Goal: Transaction & Acquisition: Book appointment/travel/reservation

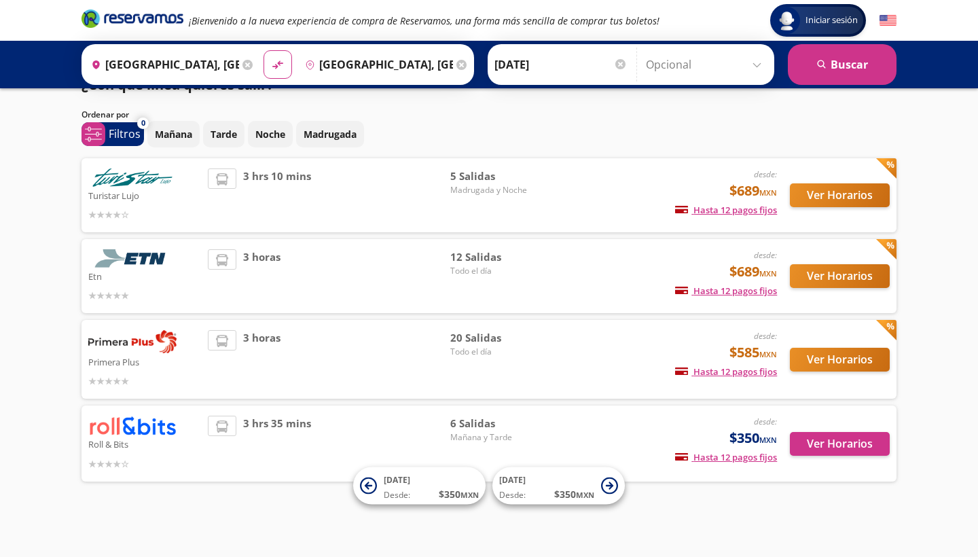
scroll to position [26, 0]
click at [849, 359] on button "Ver Horarios" at bounding box center [840, 361] width 100 height 24
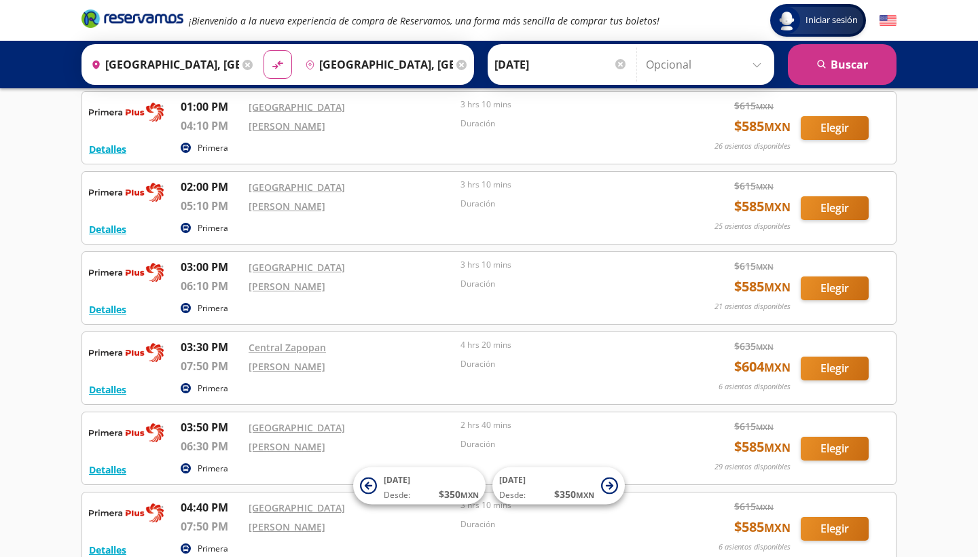
scroll to position [874, 0]
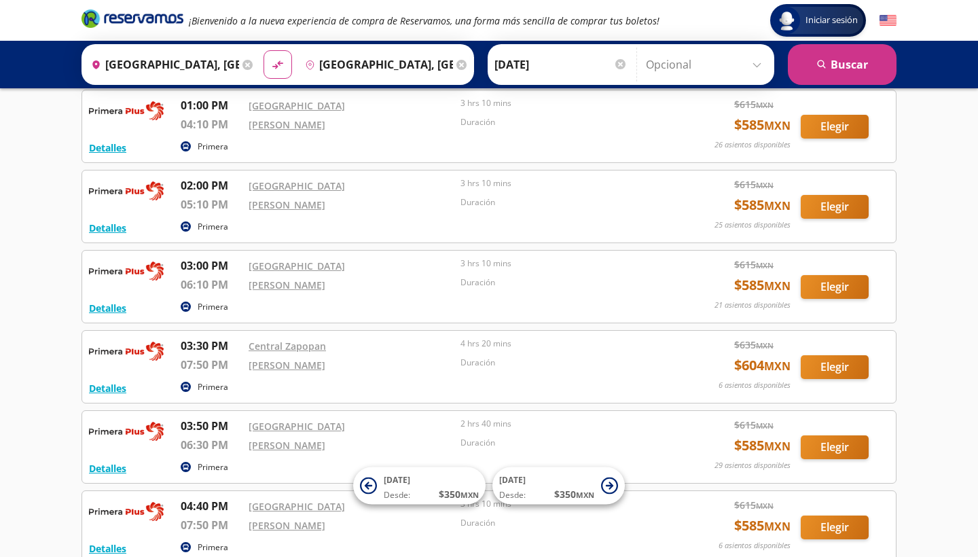
click at [840, 370] on button "Elegir" at bounding box center [835, 367] width 68 height 24
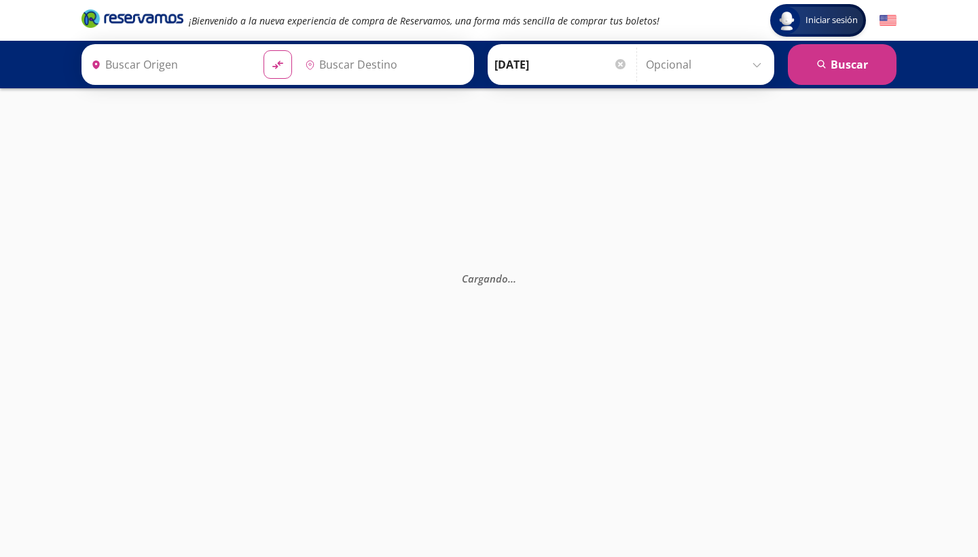
type input "[GEOGRAPHIC_DATA], [GEOGRAPHIC_DATA]"
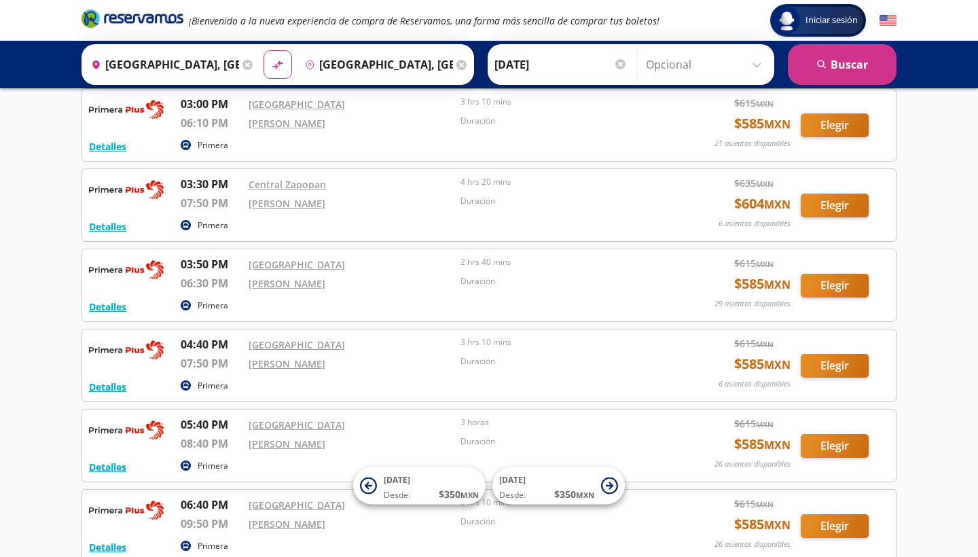
scroll to position [1033, 0]
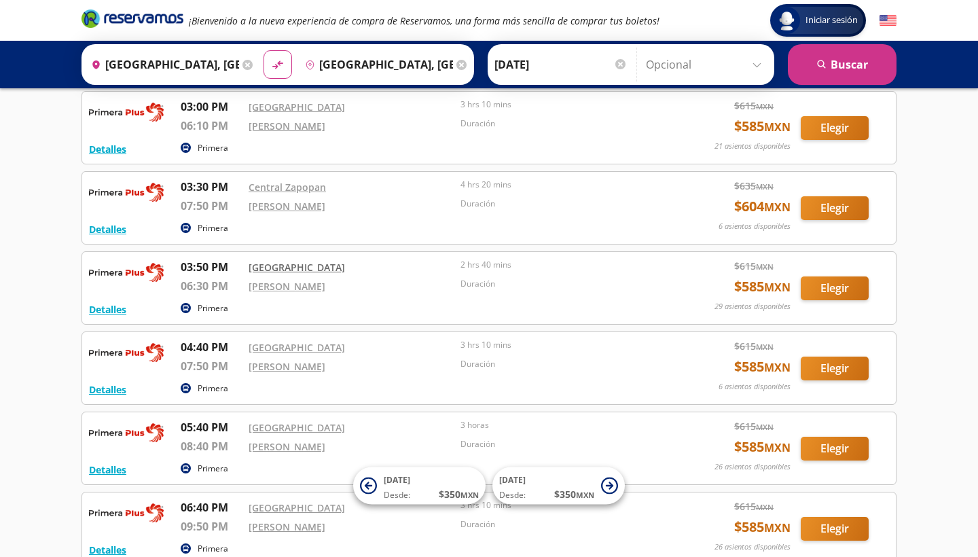
click at [273, 266] on link "[GEOGRAPHIC_DATA]" at bounding box center [297, 267] width 96 height 13
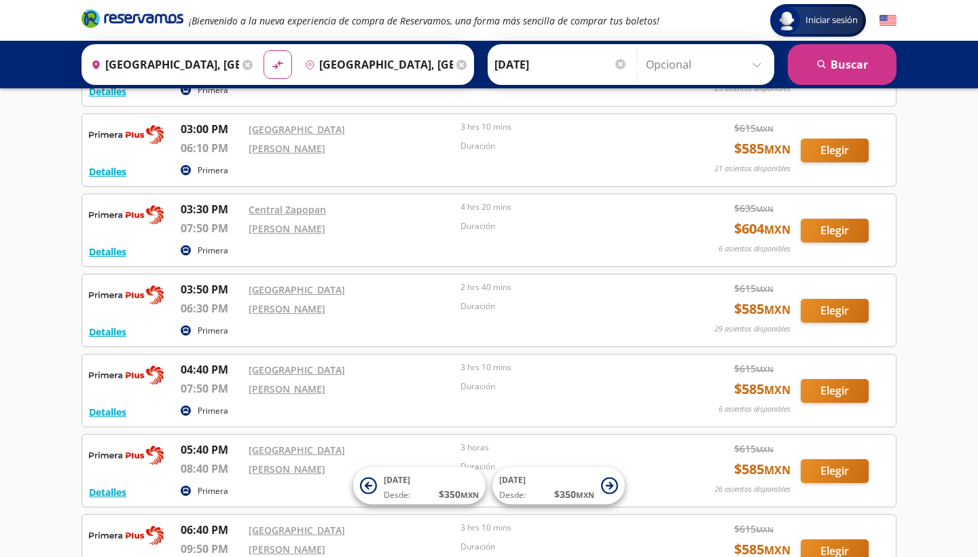
scroll to position [1013, 0]
